Goal: Task Accomplishment & Management: Manage account settings

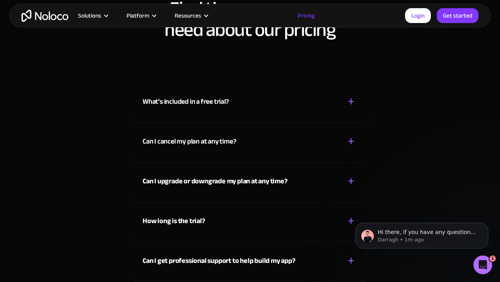
scroll to position [3486, 0]
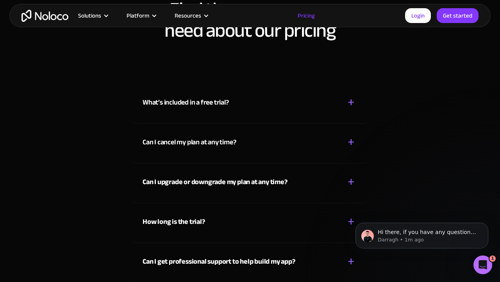
click at [183, 184] on strong "Can I upgrade or downgrade my plan at any time?" at bounding box center [214, 182] width 145 height 13
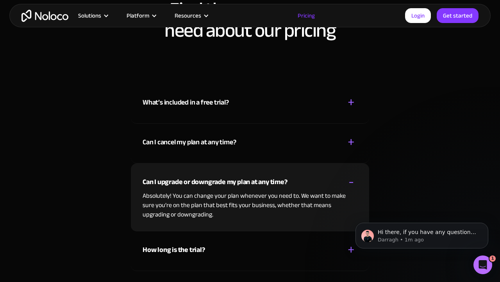
click at [183, 183] on strong "Can I upgrade or downgrade my plan at any time?" at bounding box center [214, 182] width 145 height 13
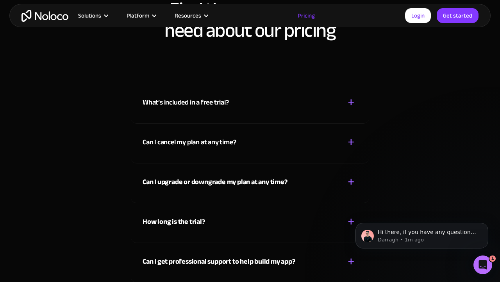
click at [172, 212] on div "How long is the trial? + -" at bounding box center [249, 217] width 215 height 28
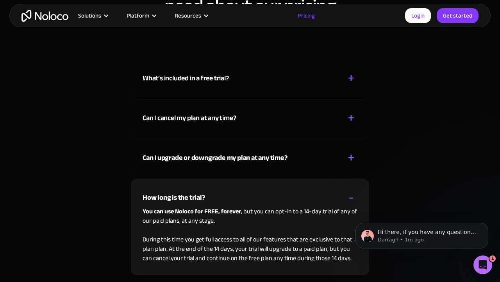
scroll to position [3511, 0]
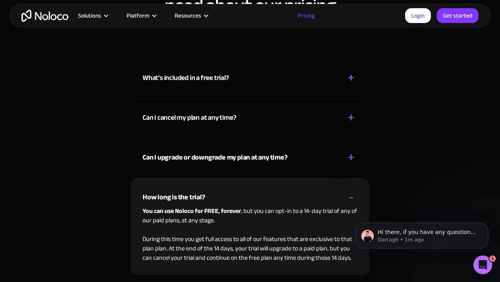
click at [183, 196] on strong "How long is the trial?" at bounding box center [173, 197] width 62 height 13
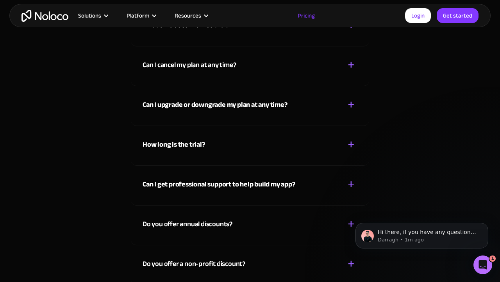
scroll to position [3563, 0]
click at [189, 191] on strong "Can I get professional support to help build my app?" at bounding box center [218, 184] width 153 height 13
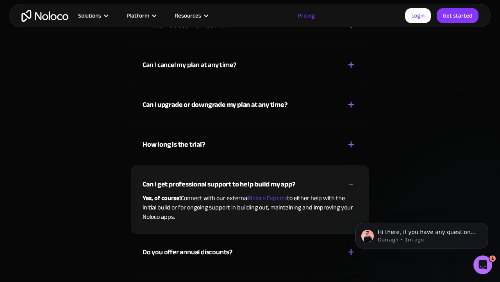
click at [192, 180] on strong "Can I get professional support to help build my app?" at bounding box center [218, 184] width 153 height 13
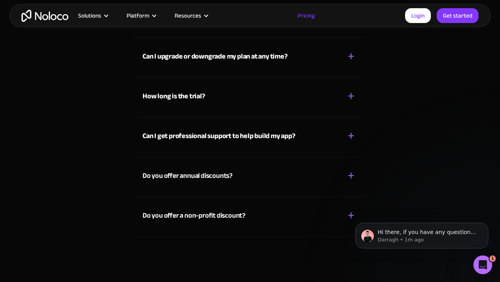
scroll to position [3610, 0]
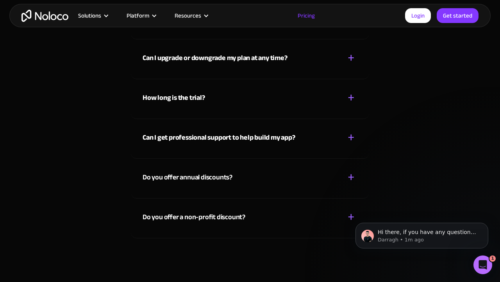
click at [191, 217] on div "Do you offer a non-profit discount?" at bounding box center [193, 218] width 103 height 12
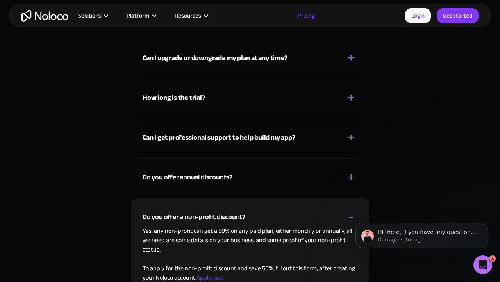
click at [191, 217] on div "Do you offer a non-profit discount?" at bounding box center [193, 218] width 103 height 12
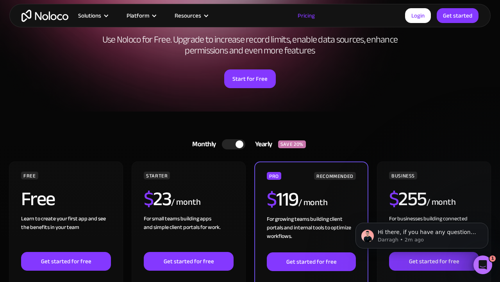
scroll to position [79, 0]
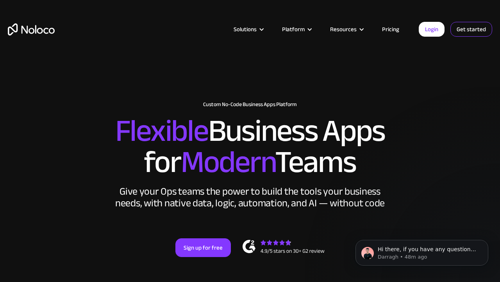
click at [465, 28] on link "Get started" at bounding box center [471, 29] width 42 height 15
click at [432, 26] on link "Login" at bounding box center [432, 29] width 26 height 15
click at [471, 30] on link "Get started" at bounding box center [471, 29] width 42 height 15
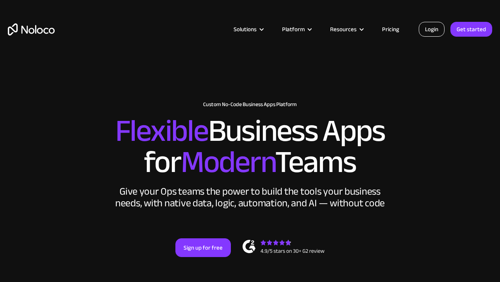
click at [431, 31] on link "Login" at bounding box center [432, 29] width 26 height 15
click at [433, 31] on link "Login" at bounding box center [432, 29] width 26 height 15
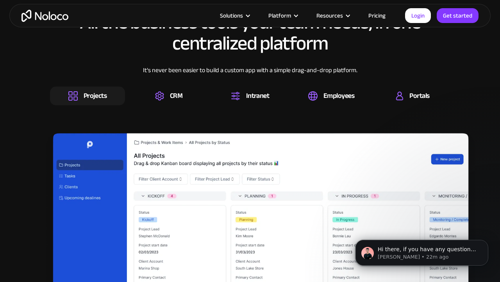
scroll to position [1202, 0]
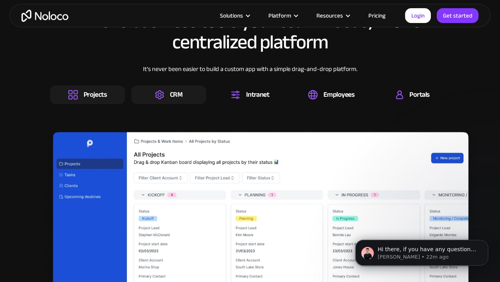
click at [167, 102] on div "CRM" at bounding box center [168, 94] width 75 height 19
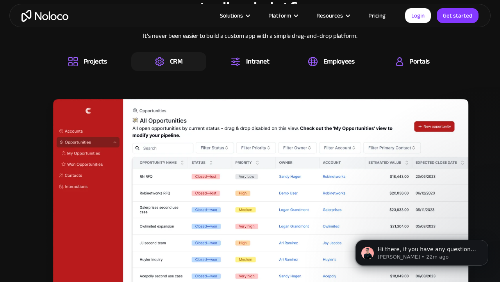
scroll to position [1266, 0]
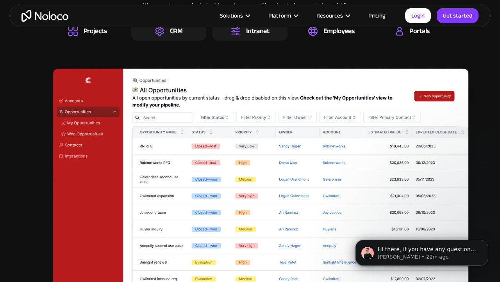
click at [267, 33] on div "Intranet" at bounding box center [257, 31] width 23 height 9
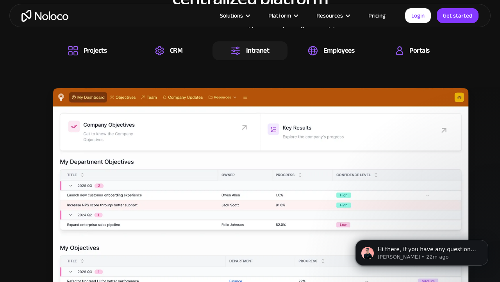
scroll to position [1242, 0]
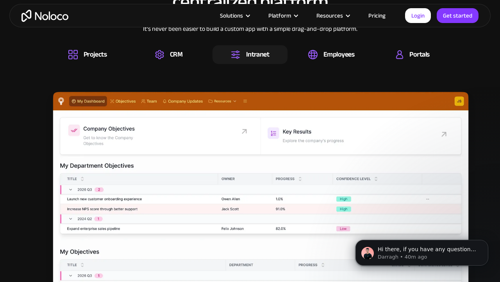
click at [377, 14] on link "Pricing" at bounding box center [376, 16] width 37 height 10
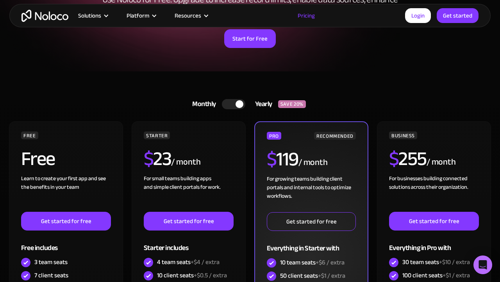
scroll to position [123, 0]
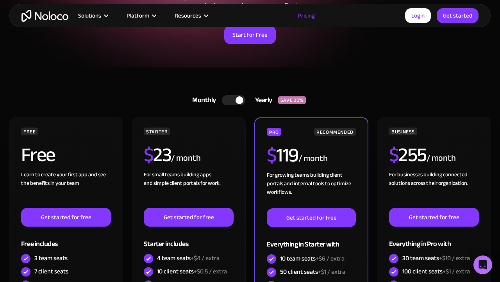
click at [239, 102] on div at bounding box center [239, 100] width 8 height 8
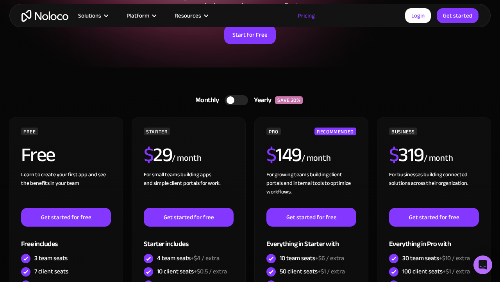
click at [234, 103] on div at bounding box center [235, 100] width 23 height 10
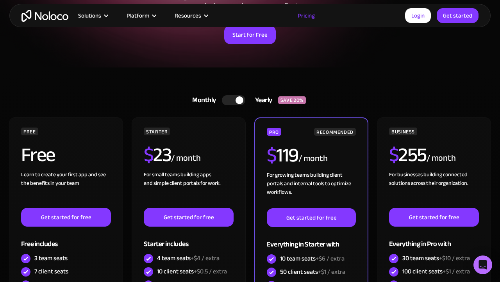
click at [234, 103] on div at bounding box center [233, 100] width 23 height 10
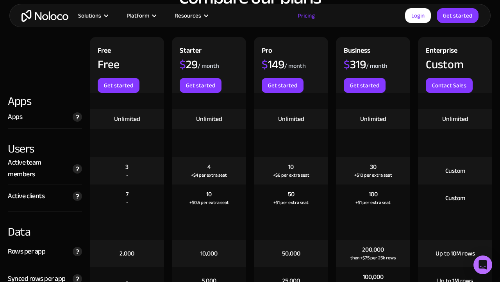
scroll to position [873, 0]
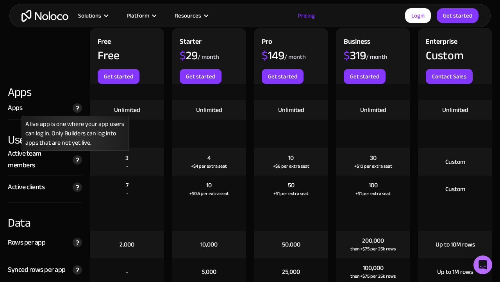
click at [75, 106] on img at bounding box center [77, 107] width 9 height 9
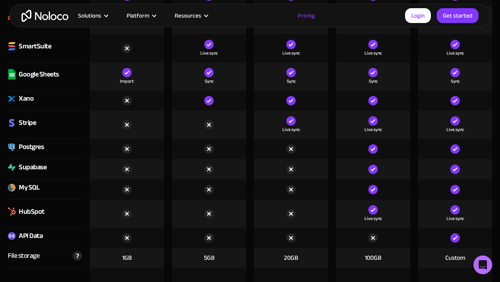
scroll to position [1192, 0]
click at [127, 125] on img at bounding box center [126, 124] width 9 height 9
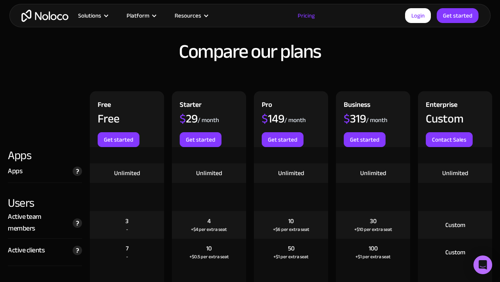
scroll to position [806, 0]
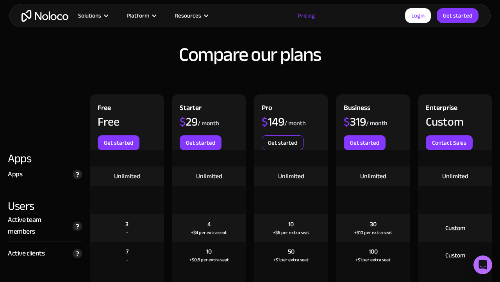
click at [264, 142] on link "Get started" at bounding box center [283, 142] width 42 height 15
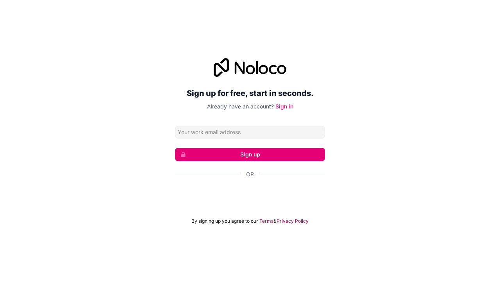
click at [149, 108] on div "Sign up for free, start in seconds. Already have an account? Sign in Sign up Or…" at bounding box center [250, 141] width 500 height 188
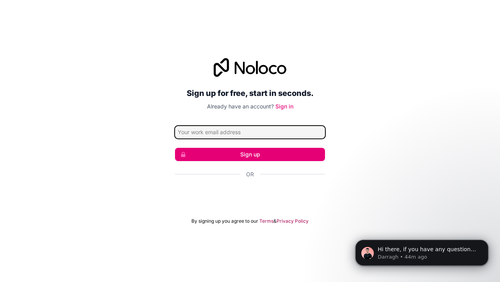
click at [254, 135] on input "Email address" at bounding box center [250, 132] width 150 height 12
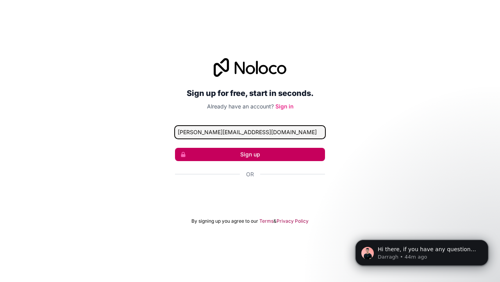
type input "[PERSON_NAME][EMAIL_ADDRESS][DOMAIN_NAME]"
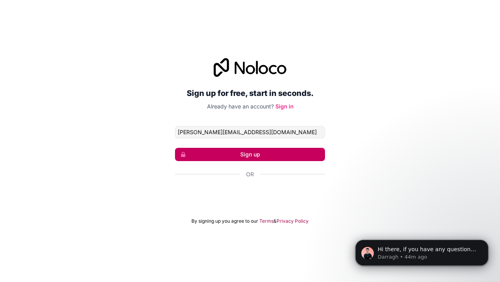
click at [263, 150] on button "Sign up" at bounding box center [250, 154] width 150 height 13
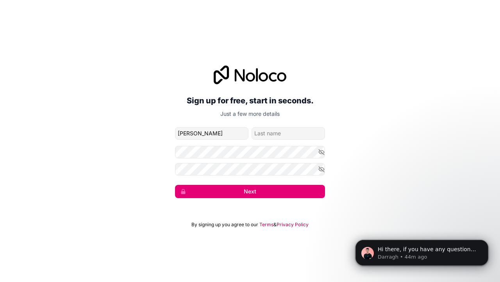
type input "Adam"
type input "Ofanity"
click at [125, 155] on div "Sign up for free, start in seconds. Just a few more details adam@ofanity.com Ad…" at bounding box center [250, 132] width 500 height 155
click at [118, 175] on div "Sign up for free, start in seconds. Just a few more details adam@ofanity.com Ad…" at bounding box center [250, 132] width 500 height 155
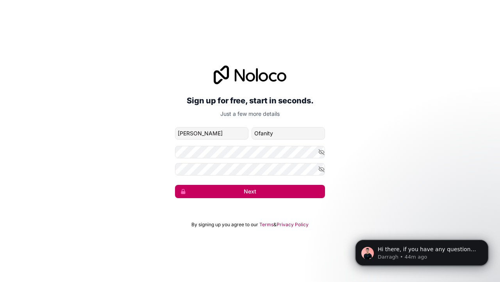
click at [237, 191] on button "Next" at bounding box center [250, 191] width 150 height 13
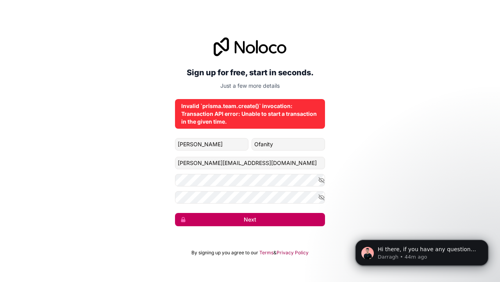
click at [247, 218] on button "Next" at bounding box center [250, 219] width 150 height 13
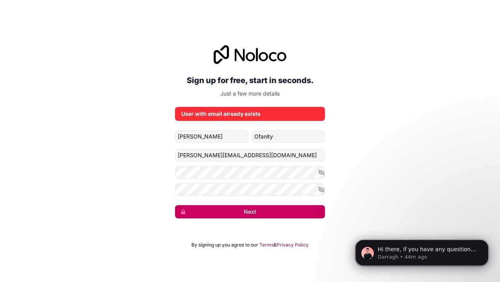
click at [247, 215] on button "Next" at bounding box center [250, 211] width 150 height 13
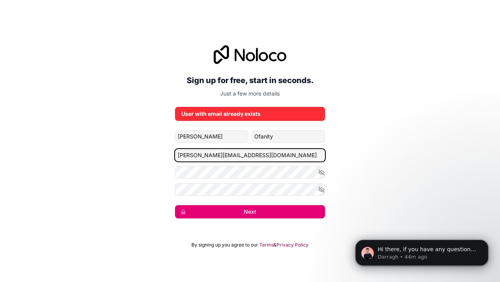
click at [227, 155] on input "[PERSON_NAME][EMAIL_ADDRESS][DOMAIN_NAME]" at bounding box center [250, 155] width 150 height 12
click at [241, 156] on input "[PERSON_NAME][EMAIL_ADDRESS][DOMAIN_NAME]" at bounding box center [250, 155] width 150 height 12
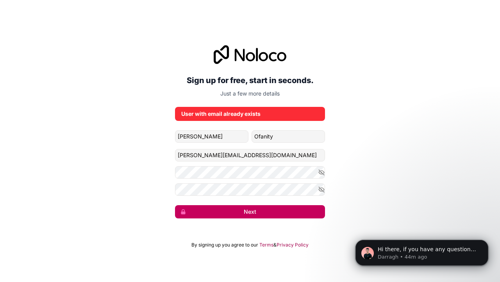
click at [251, 210] on button "Next" at bounding box center [250, 211] width 150 height 13
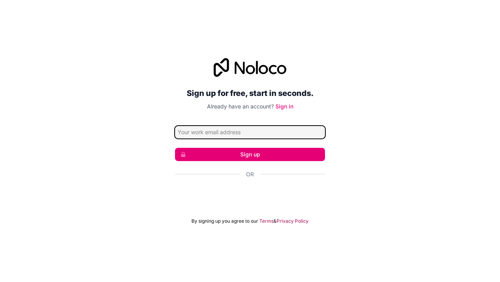
type input "[PERSON_NAME][EMAIL_ADDRESS][DOMAIN_NAME]"
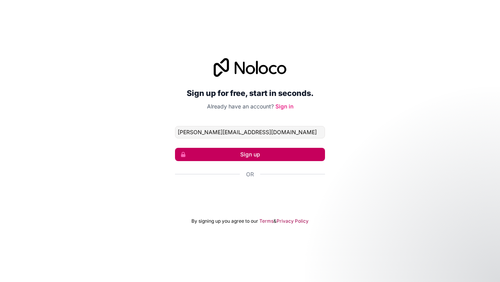
click at [229, 151] on button "Sign up" at bounding box center [250, 154] width 150 height 13
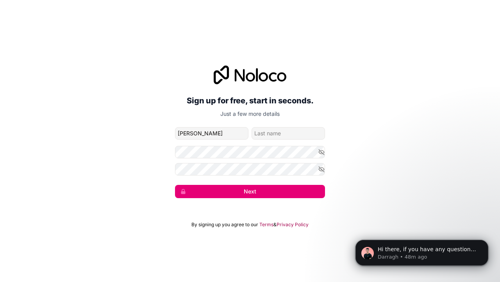
type input "[PERSON_NAME]"
type input "Ofanity"
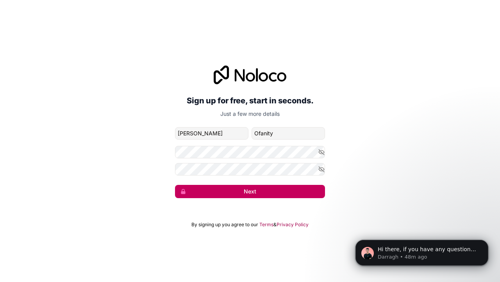
click at [274, 198] on button "Next" at bounding box center [250, 191] width 150 height 13
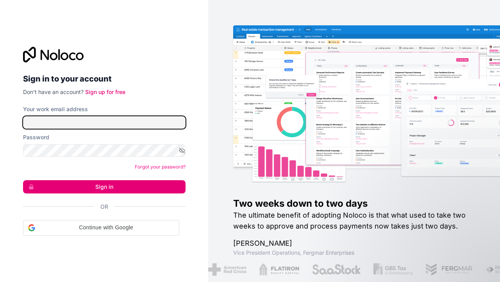
type input "[PERSON_NAME][EMAIL_ADDRESS][DOMAIN_NAME]"
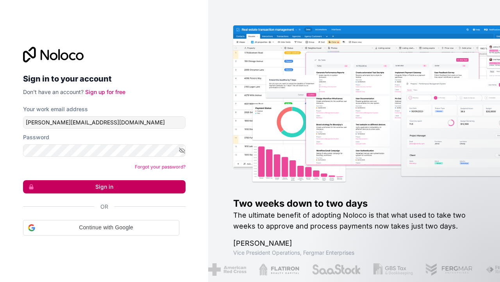
click at [80, 185] on button "Sign in" at bounding box center [104, 186] width 162 height 13
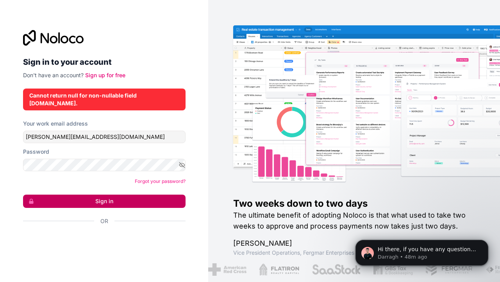
click at [94, 197] on button "Sign in" at bounding box center [104, 201] width 162 height 13
click at [112, 198] on button "Sign in" at bounding box center [104, 201] width 162 height 13
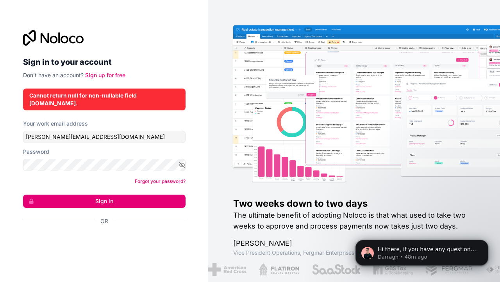
click at [150, 178] on link "Forgot your password?" at bounding box center [160, 181] width 51 height 6
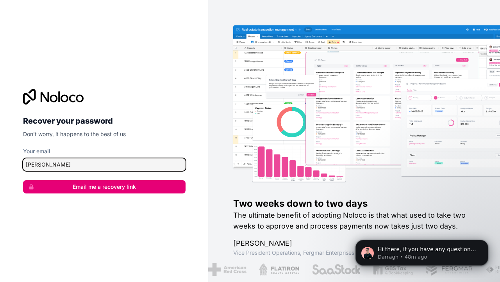
type input "[PERSON_NAME][EMAIL_ADDRESS][DOMAIN_NAME]"
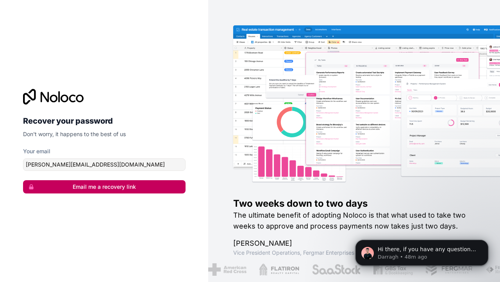
click at [99, 187] on button "Email me a recovery link" at bounding box center [104, 186] width 162 height 13
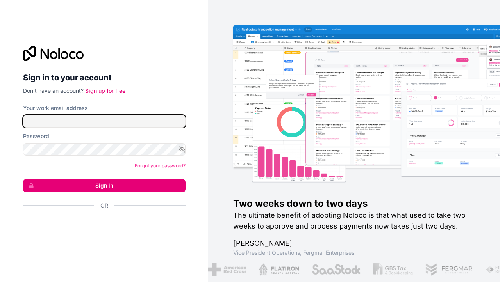
type input "[PERSON_NAME][EMAIL_ADDRESS][DOMAIN_NAME]"
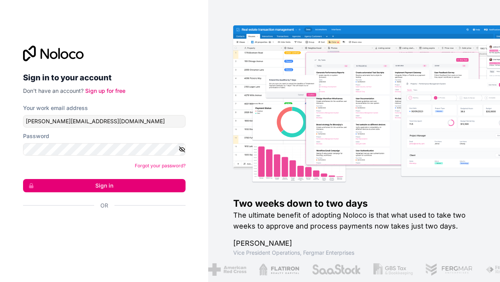
click at [182, 150] on icon "button" at bounding box center [181, 149] width 1 height 1
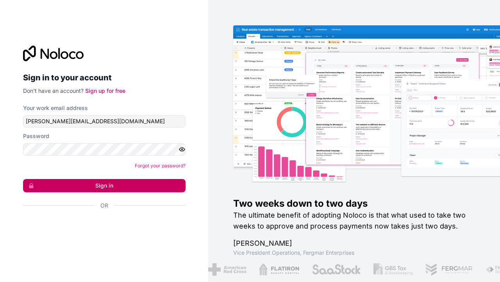
click at [84, 182] on button "Sign in" at bounding box center [104, 185] width 162 height 13
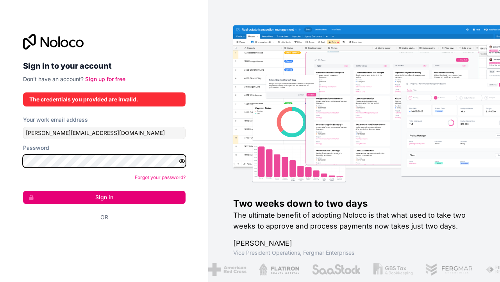
click at [104, 197] on button "Sign in" at bounding box center [104, 197] width 162 height 13
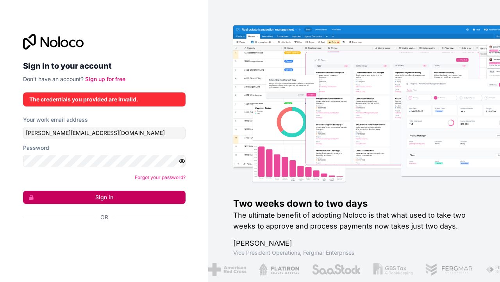
click at [85, 192] on button "Sign in" at bounding box center [104, 197] width 162 height 13
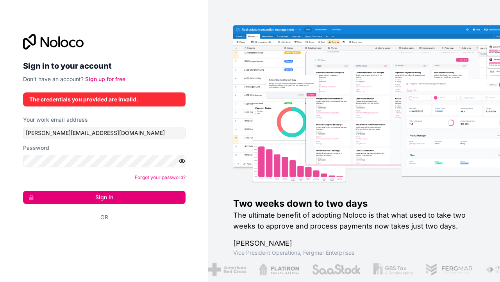
click at [92, 238] on div "Sign in with Google. Opens in new tab" at bounding box center [101, 238] width 156 height 17
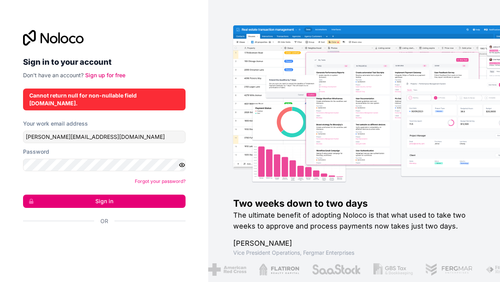
click at [123, 123] on div "Your work email address" at bounding box center [104, 124] width 162 height 8
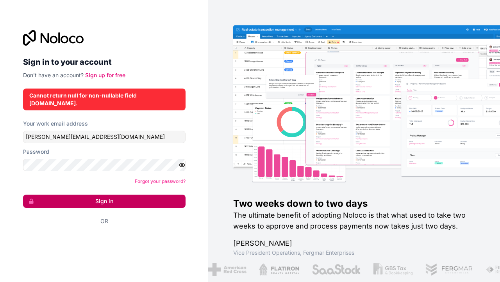
click at [124, 195] on button "Sign in" at bounding box center [104, 201] width 162 height 13
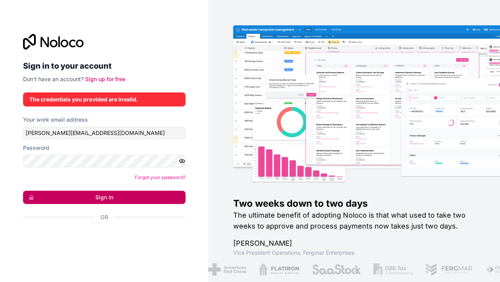
click at [124, 195] on button "Sign in" at bounding box center [104, 197] width 162 height 13
click at [107, 199] on button "Sign in" at bounding box center [104, 197] width 162 height 13
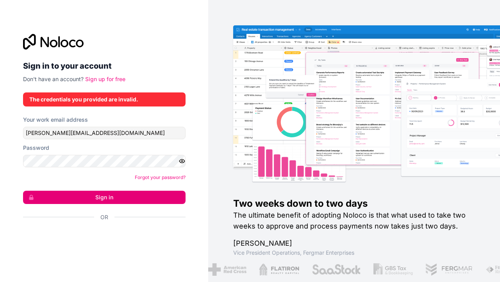
click at [107, 80] on link "Sign up for free" at bounding box center [105, 79] width 40 height 7
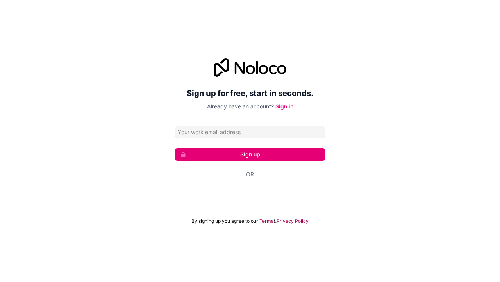
click at [106, 134] on div "Sign up for free, start in seconds. Already have an account? Sign in Sign up Or…" at bounding box center [250, 141] width 500 height 188
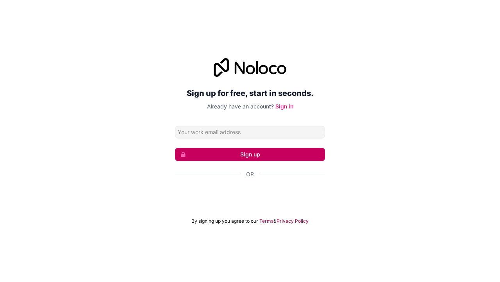
click at [245, 153] on button "Sign up" at bounding box center [250, 154] width 150 height 13
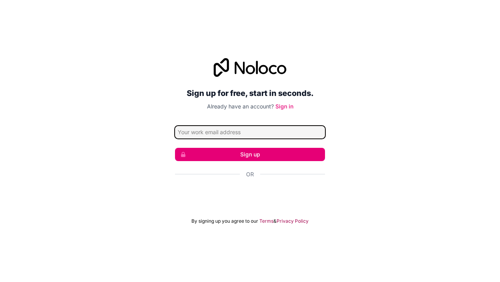
type input "[PERSON_NAME][EMAIL_ADDRESS][DOMAIN_NAME]"
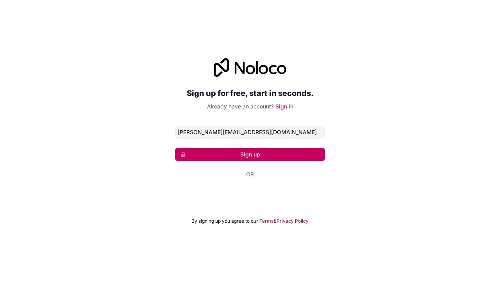
click at [230, 153] on button "Sign up" at bounding box center [250, 154] width 150 height 13
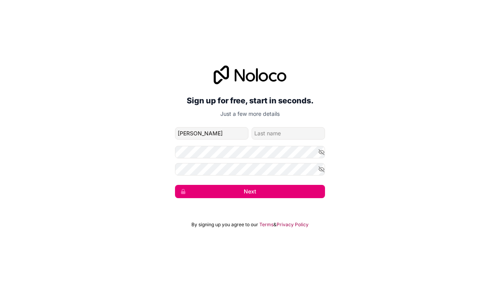
type input "Adam"
type input "Biggs"
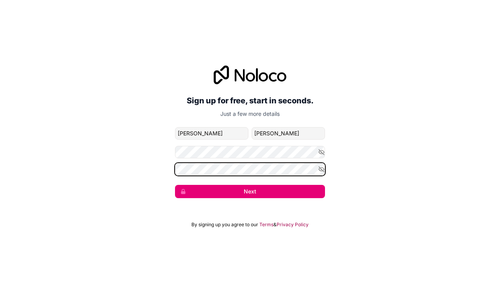
click at [250, 191] on button "Next" at bounding box center [250, 191] width 150 height 13
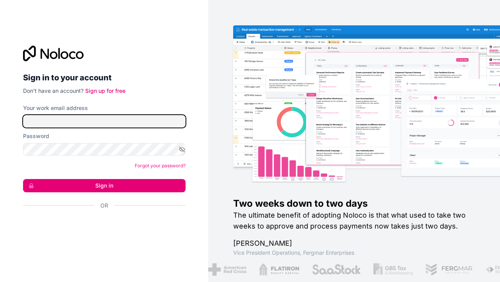
type input "[PERSON_NAME][EMAIL_ADDRESS][DOMAIN_NAME]"
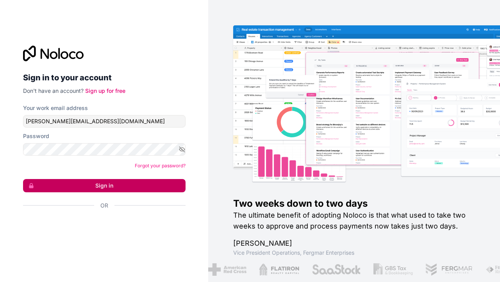
click at [145, 183] on button "Sign in" at bounding box center [104, 185] width 162 height 13
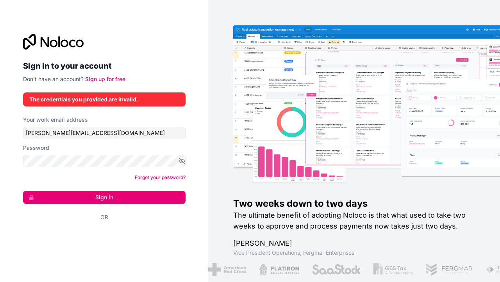
click at [156, 176] on link "Forgot your password?" at bounding box center [160, 178] width 51 height 6
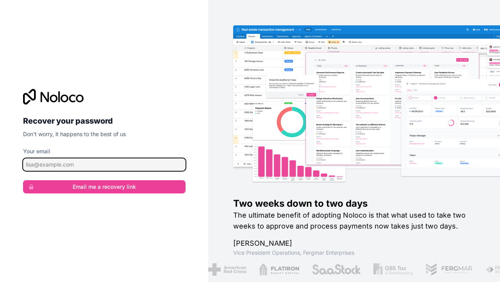
type input "[PERSON_NAME][EMAIL_ADDRESS][DOMAIN_NAME]"
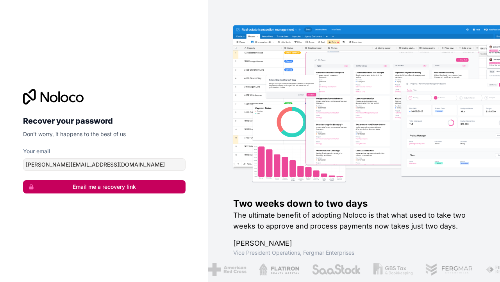
click at [92, 186] on button "Email me a recovery link" at bounding box center [104, 186] width 162 height 13
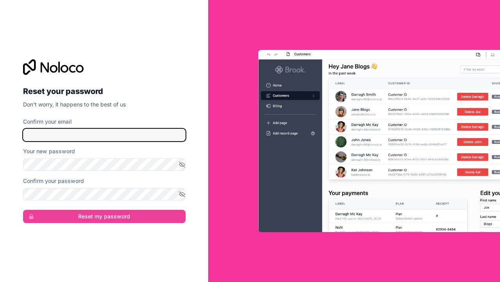
click at [84, 134] on input "Confirm your email" at bounding box center [104, 135] width 162 height 12
click at [73, 135] on input "Confirm your email" at bounding box center [104, 135] width 162 height 12
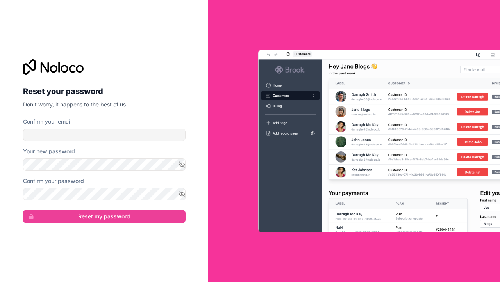
click at [73, 146] on form "Confirm your email Your new password Confirm your password Reset my password" at bounding box center [104, 170] width 162 height 105
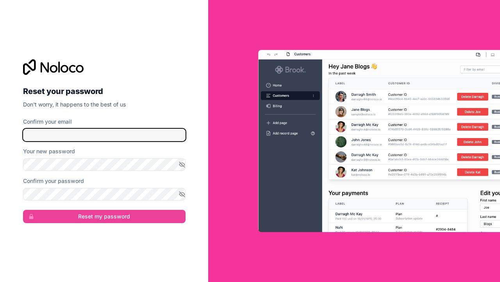
click at [73, 129] on input "Confirm your email" at bounding box center [104, 135] width 162 height 12
type input "[PERSON_NAME][EMAIL_ADDRESS][DOMAIN_NAME]"
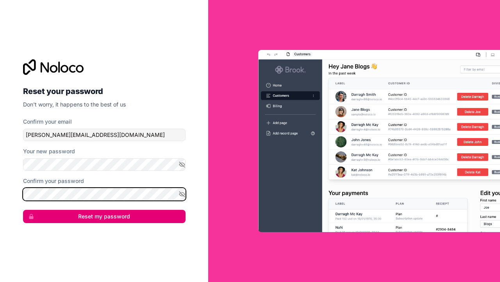
click at [104, 216] on button "Reset my password" at bounding box center [104, 216] width 162 height 13
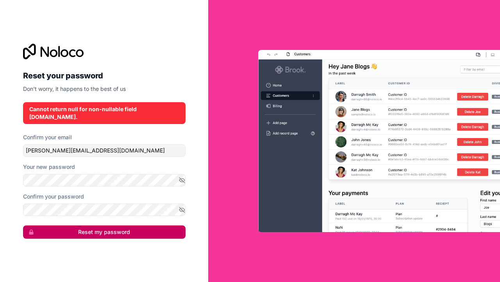
click at [68, 226] on button "Reset my password" at bounding box center [104, 232] width 162 height 13
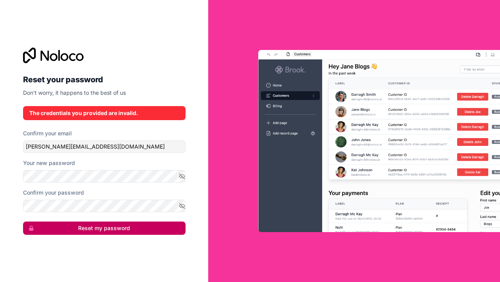
click at [67, 225] on button "Reset my password" at bounding box center [104, 228] width 162 height 13
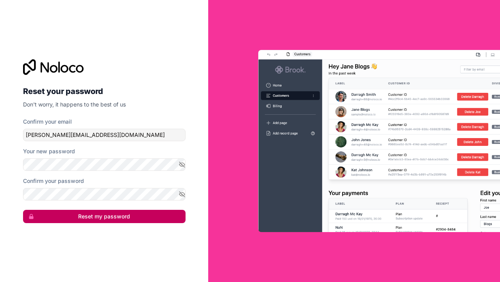
click at [67, 223] on button "Reset my password" at bounding box center [104, 216] width 162 height 13
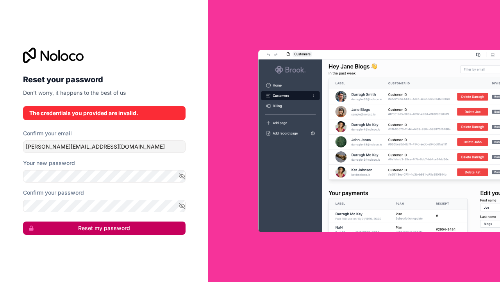
click at [67, 225] on button "Reset my password" at bounding box center [104, 228] width 162 height 13
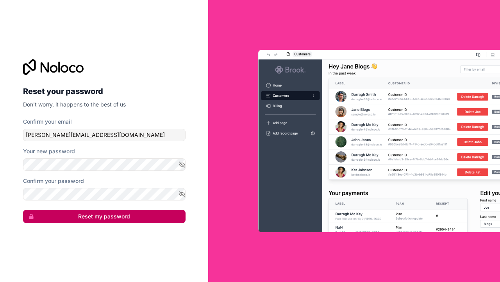
click at [67, 223] on button "Reset my password" at bounding box center [104, 216] width 162 height 13
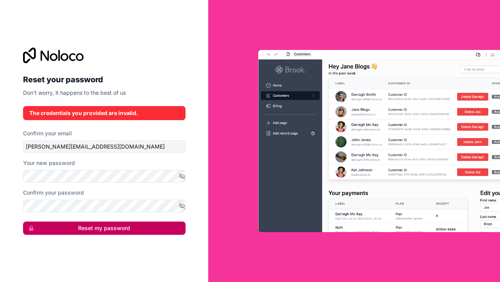
click at [67, 225] on button "Reset my password" at bounding box center [104, 228] width 162 height 13
click at [67, 225] on div "Reset your password Don't worry, it happens to the best of us The credentials y…" at bounding box center [104, 141] width 175 height 212
click at [67, 225] on button "Reset my password" at bounding box center [104, 228] width 162 height 13
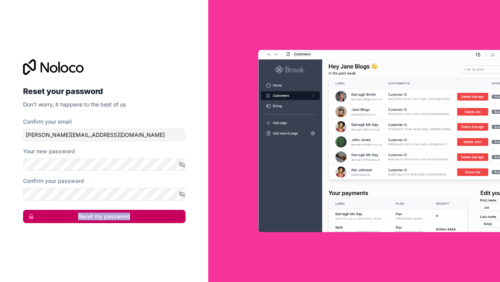
click at [67, 223] on button "Reset my password" at bounding box center [104, 216] width 162 height 13
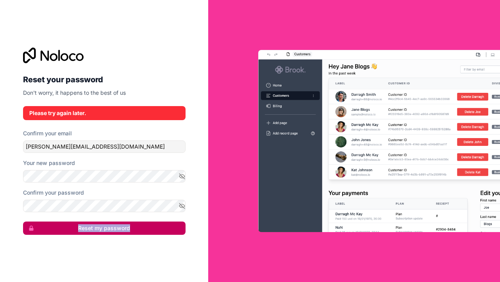
click at [67, 225] on div "Reset your password Don't worry, it happens to the best of us Please try again …" at bounding box center [104, 141] width 175 height 212
click at [67, 225] on button "Reset my password" at bounding box center [104, 228] width 162 height 13
click at [67, 225] on div "Reset your password Don't worry, it happens to the best of us Please try again …" at bounding box center [104, 141] width 175 height 212
click at [67, 225] on button "Reset my password" at bounding box center [104, 228] width 162 height 13
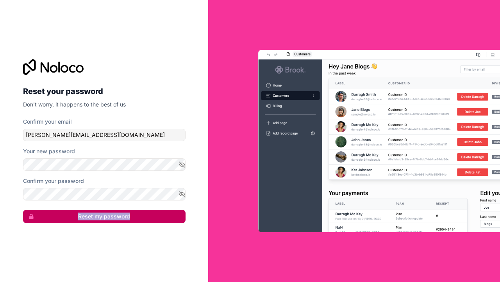
click at [67, 225] on div "Reset your password Don't worry, it happens to the best of us Confirm your emai…" at bounding box center [104, 141] width 175 height 189
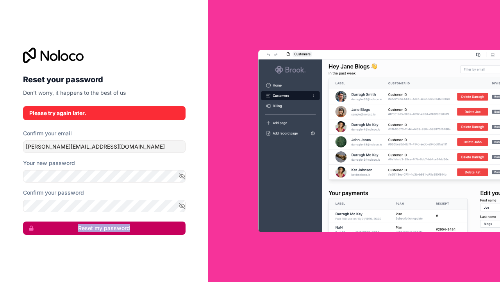
click at [67, 225] on button "Reset my password" at bounding box center [104, 228] width 162 height 13
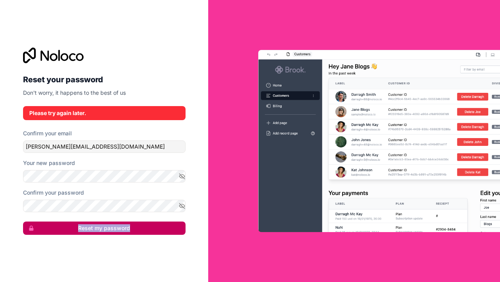
click at [67, 225] on button "Reset my password" at bounding box center [104, 228] width 162 height 13
click at [67, 225] on div "Reset your password Don't worry, it happens to the best of us Please try again …" at bounding box center [104, 141] width 175 height 212
click at [67, 225] on button "Reset my password" at bounding box center [104, 228] width 162 height 13
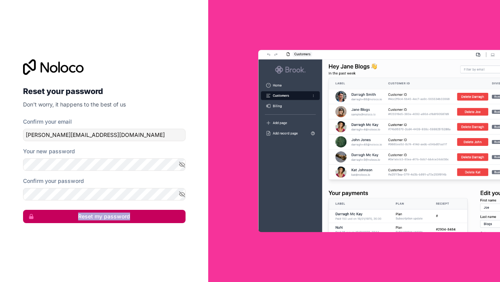
click at [67, 225] on div "Reset your password Don't worry, it happens to the best of us Confirm your emai…" at bounding box center [104, 141] width 175 height 189
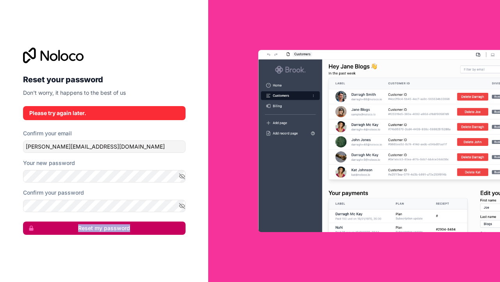
click at [67, 225] on button "Reset my password" at bounding box center [104, 228] width 162 height 13
click at [67, 225] on div "Reset your password Don't worry, it happens to the best of us Please try again …" at bounding box center [104, 141] width 175 height 212
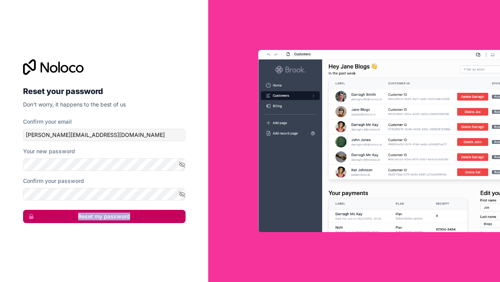
click at [67, 225] on div "Reset your password Don't worry, it happens to the best of us Confirm your emai…" at bounding box center [104, 141] width 175 height 189
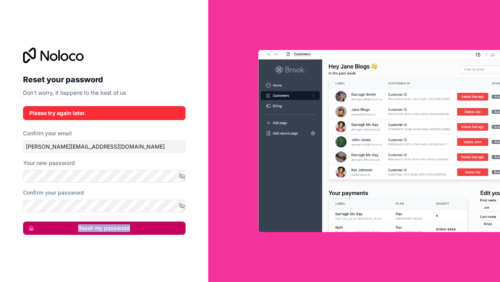
click at [67, 225] on button "Reset my password" at bounding box center [104, 228] width 162 height 13
click at [67, 225] on div "Reset your password Don't worry, it happens to the best of us Please try again …" at bounding box center [104, 141] width 175 height 212
click at [67, 225] on button "Reset my password" at bounding box center [104, 228] width 162 height 13
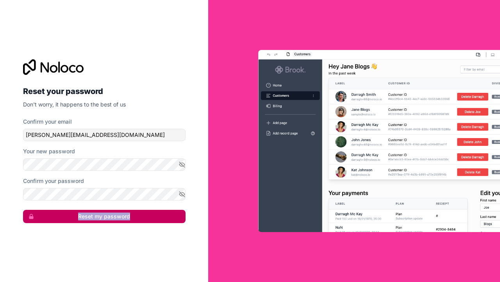
click at [67, 223] on button "Reset my password" at bounding box center [104, 216] width 162 height 13
click at [67, 225] on div "Reset your password Don't worry, it happens to the best of us Confirm your emai…" at bounding box center [104, 141] width 175 height 189
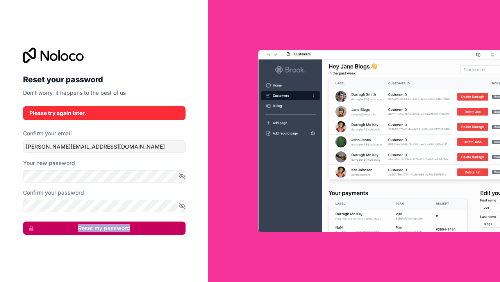
click at [67, 225] on button "Reset my password" at bounding box center [104, 228] width 162 height 13
click at [67, 225] on div "Reset your password Don't worry, it happens to the best of us Please try again …" at bounding box center [104, 141] width 175 height 212
click at [67, 225] on button "Reset my password" at bounding box center [104, 228] width 162 height 13
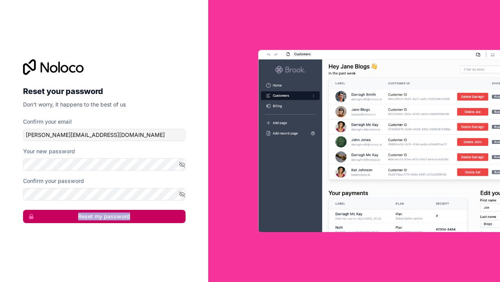
click at [67, 225] on div "Reset your password Don't worry, it happens to the best of us Confirm your emai…" at bounding box center [104, 141] width 175 height 189
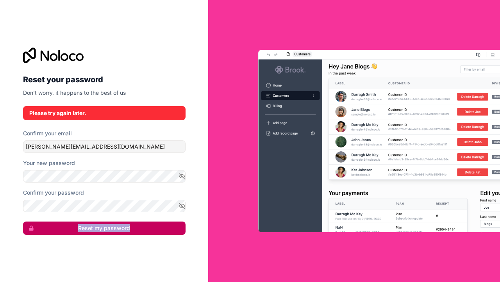
click at [67, 225] on button "Reset my password" at bounding box center [104, 228] width 162 height 13
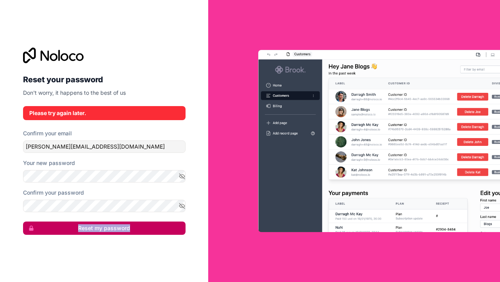
click at [67, 225] on button "Reset my password" at bounding box center [104, 228] width 162 height 13
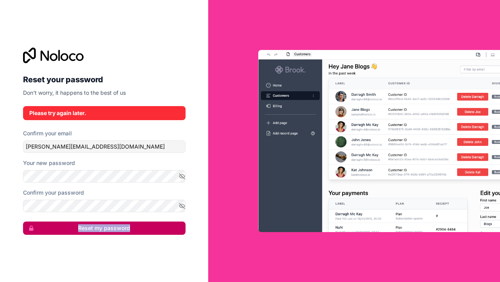
click at [67, 225] on button "Reset my password" at bounding box center [104, 228] width 162 height 13
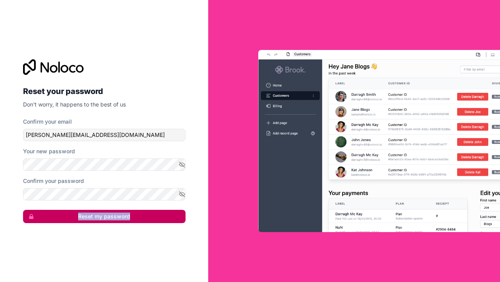
click at [67, 223] on button "Reset my password" at bounding box center [104, 216] width 162 height 13
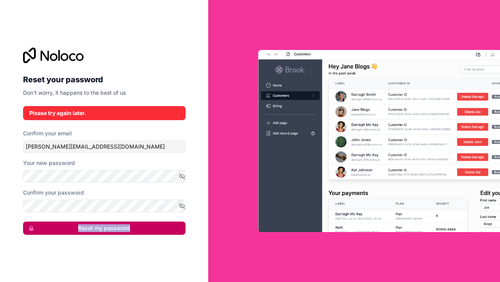
click at [67, 225] on button "Reset my password" at bounding box center [104, 228] width 162 height 13
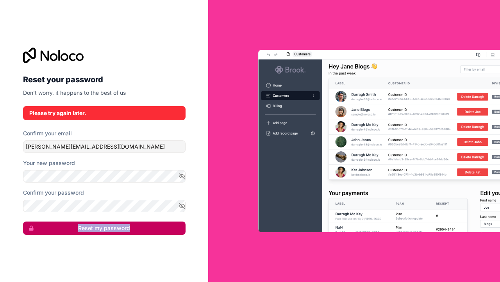
click at [67, 225] on button "Reset my password" at bounding box center [104, 228] width 162 height 13
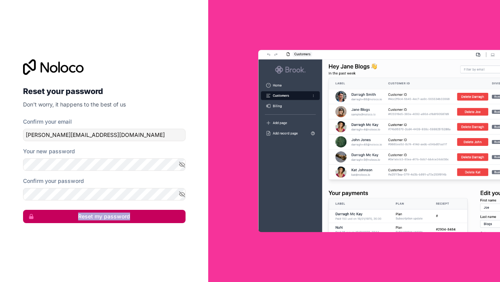
click at [67, 225] on div "Reset your password Don't worry, it happens to the best of us Confirm your emai…" at bounding box center [104, 141] width 175 height 189
click at [67, 223] on button "Reset my password" at bounding box center [104, 216] width 162 height 13
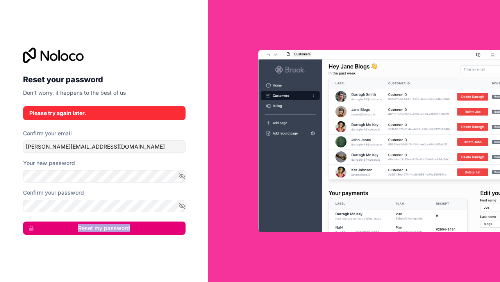
click at [67, 219] on form "Confirm your email [PERSON_NAME][EMAIL_ADDRESS][DOMAIN_NAME] Your new password …" at bounding box center [104, 182] width 162 height 105
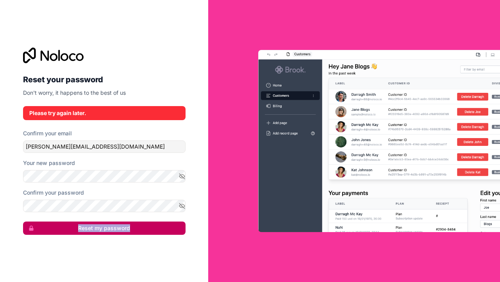
click at [66, 225] on button "Reset my password" at bounding box center [104, 228] width 162 height 13
click at [68, 227] on button "Reset my password" at bounding box center [104, 228] width 162 height 13
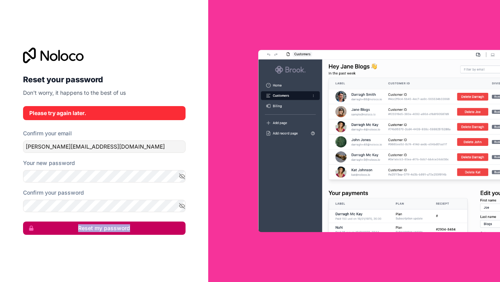
click at [68, 227] on button "Reset my password" at bounding box center [104, 228] width 162 height 13
